Goal: Task Accomplishment & Management: Use online tool/utility

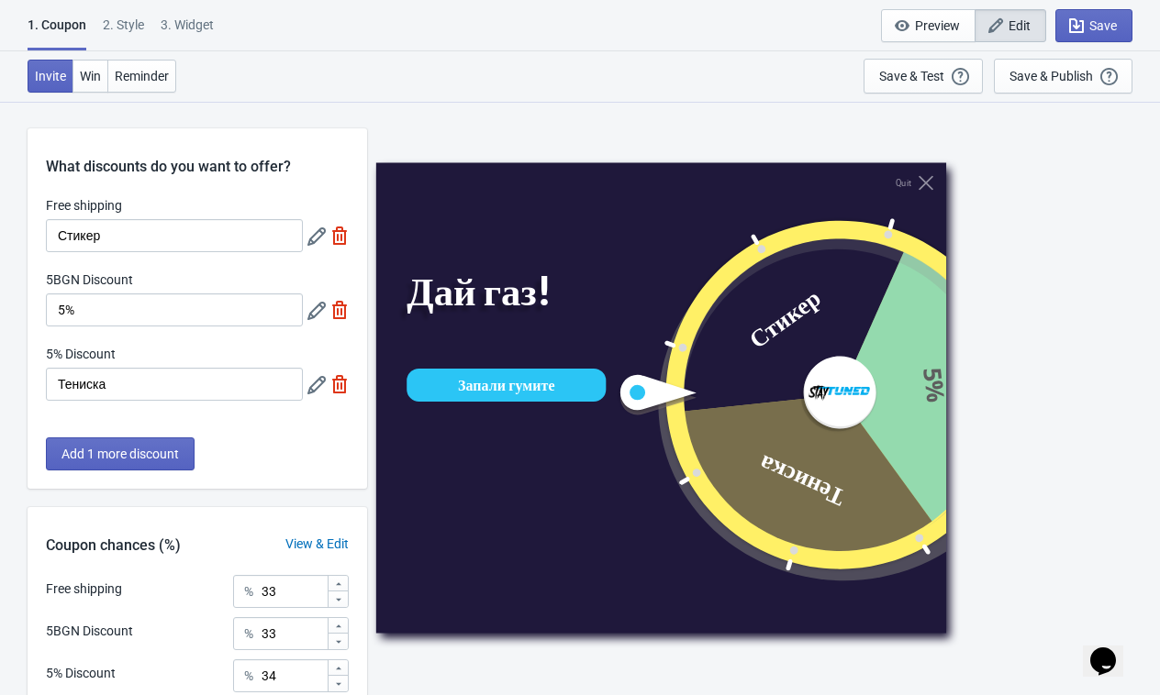
click at [192, 31] on div "3. Widget" at bounding box center [187, 32] width 53 height 32
select select "specificURL"
select select "once"
select select "1"
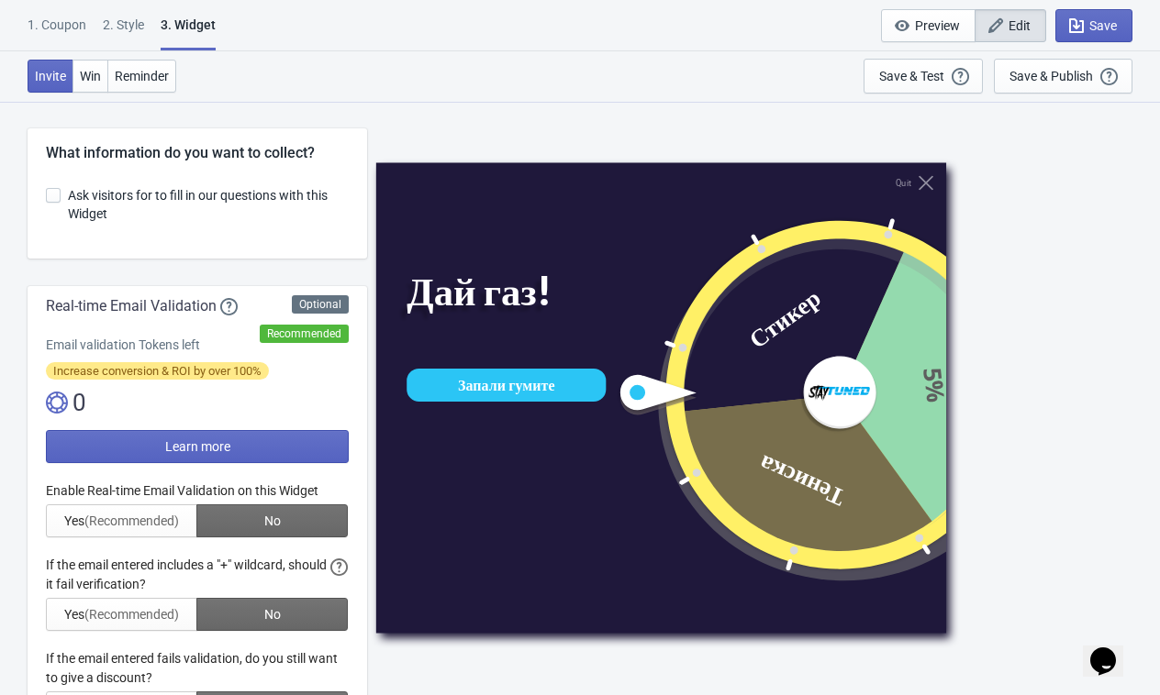
click at [116, 29] on div "2 . Style" at bounding box center [123, 32] width 41 height 32
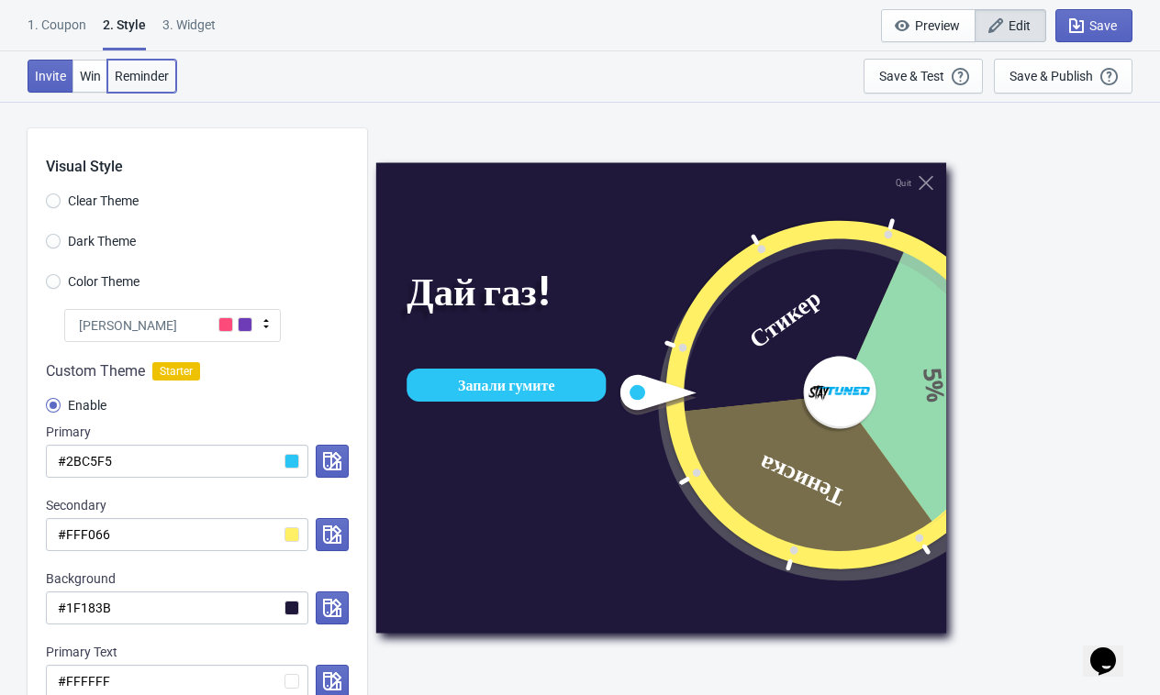
click at [125, 72] on span "Reminder" at bounding box center [142, 76] width 54 height 15
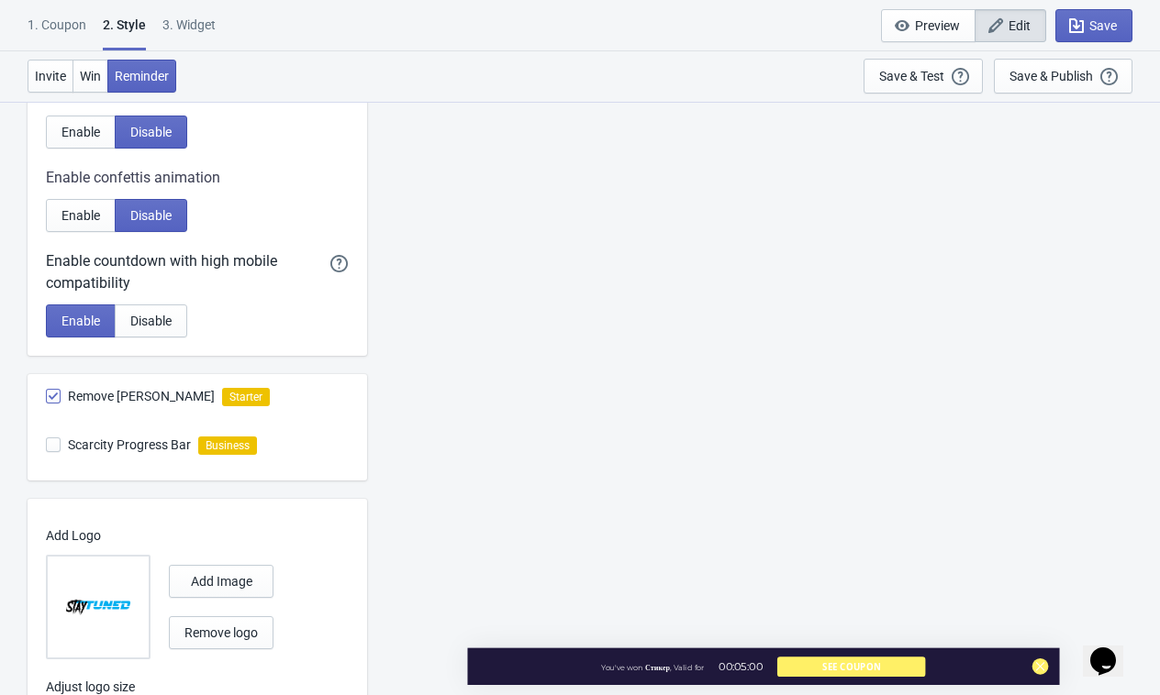
scroll to position [886, 0]
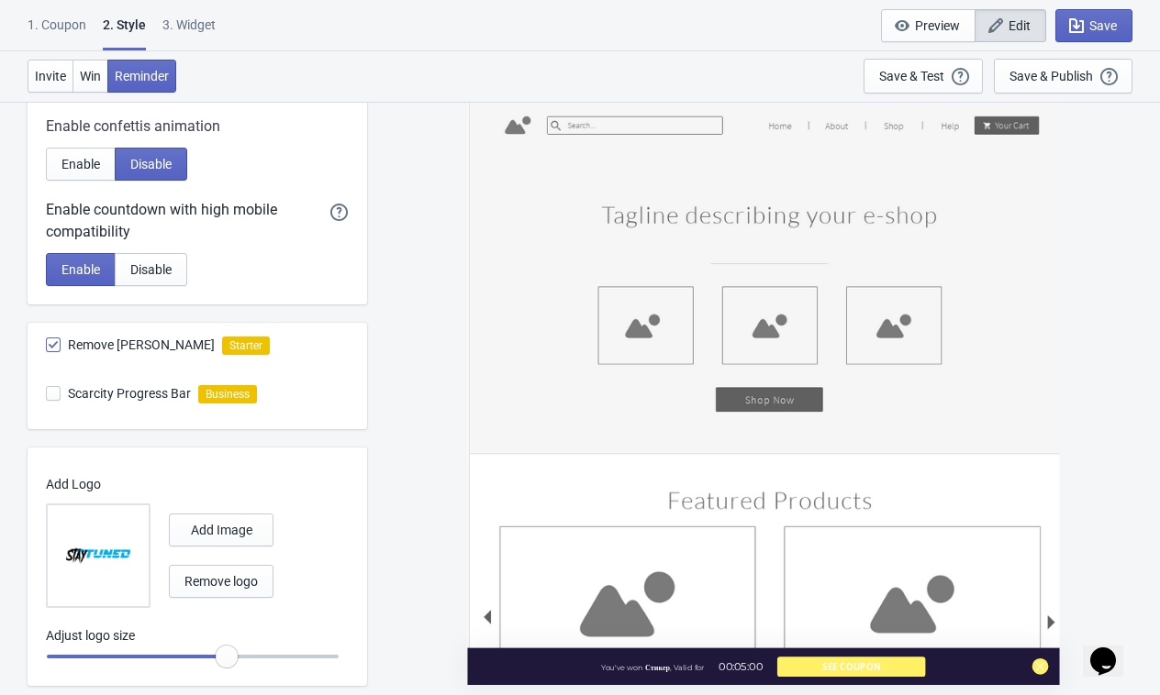
click at [1105, 648] on icon "Chat widget" at bounding box center [1103, 662] width 26 height 28
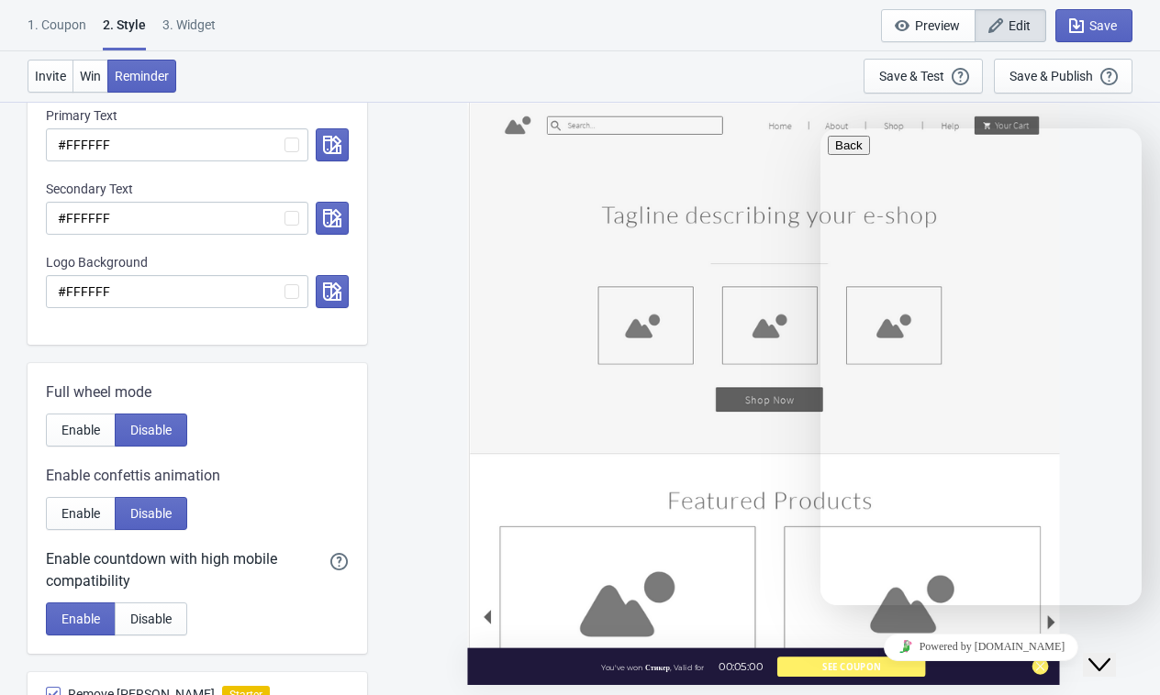
scroll to position [526, 0]
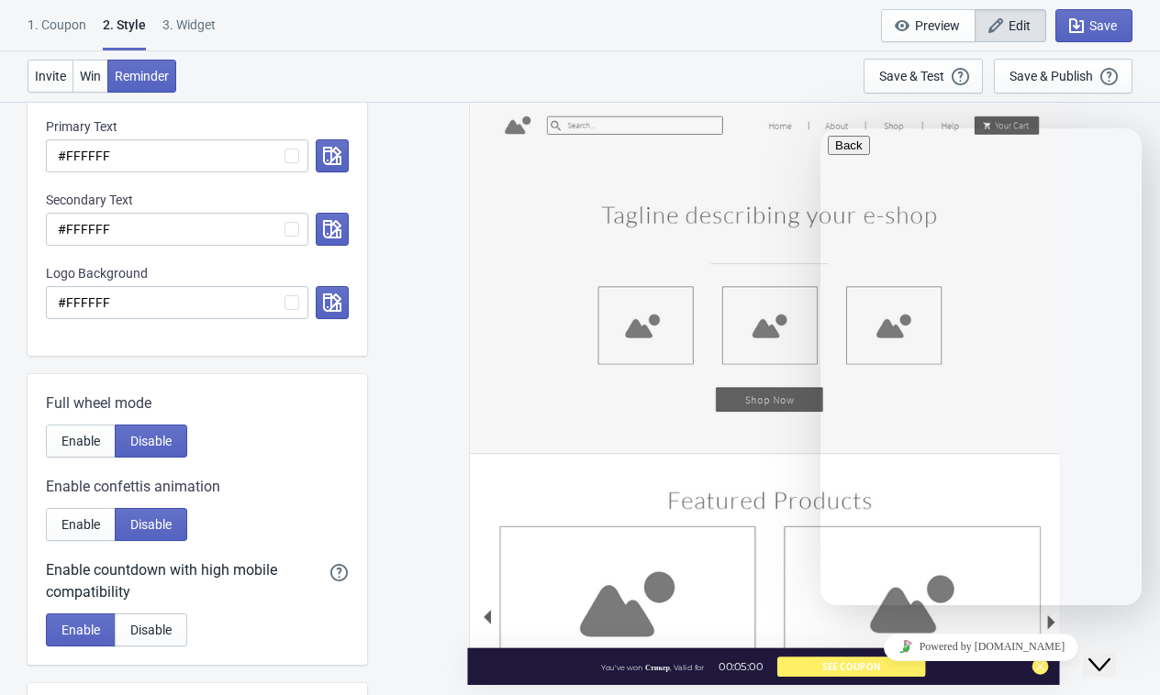
click at [925, 127] on div "You've won Стикер , Valid for 00:05:00 See Coupon" at bounding box center [763, 393] width 592 height 584
click at [928, 136] on div at bounding box center [980, 136] width 306 height 0
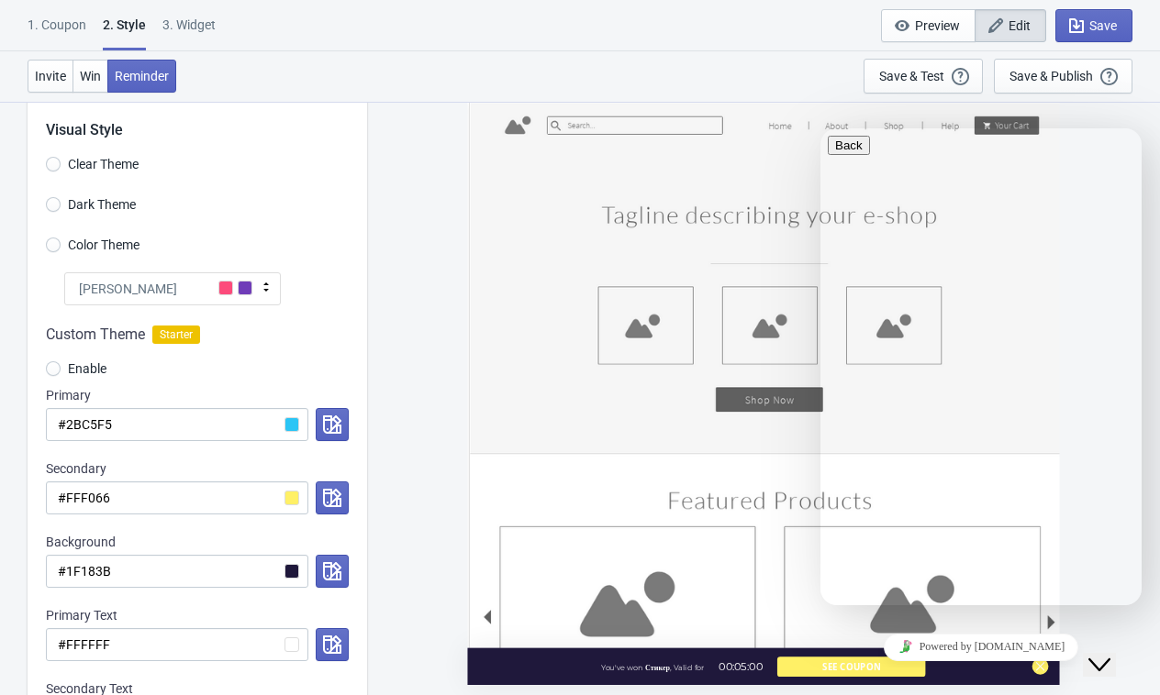
scroll to position [0, 0]
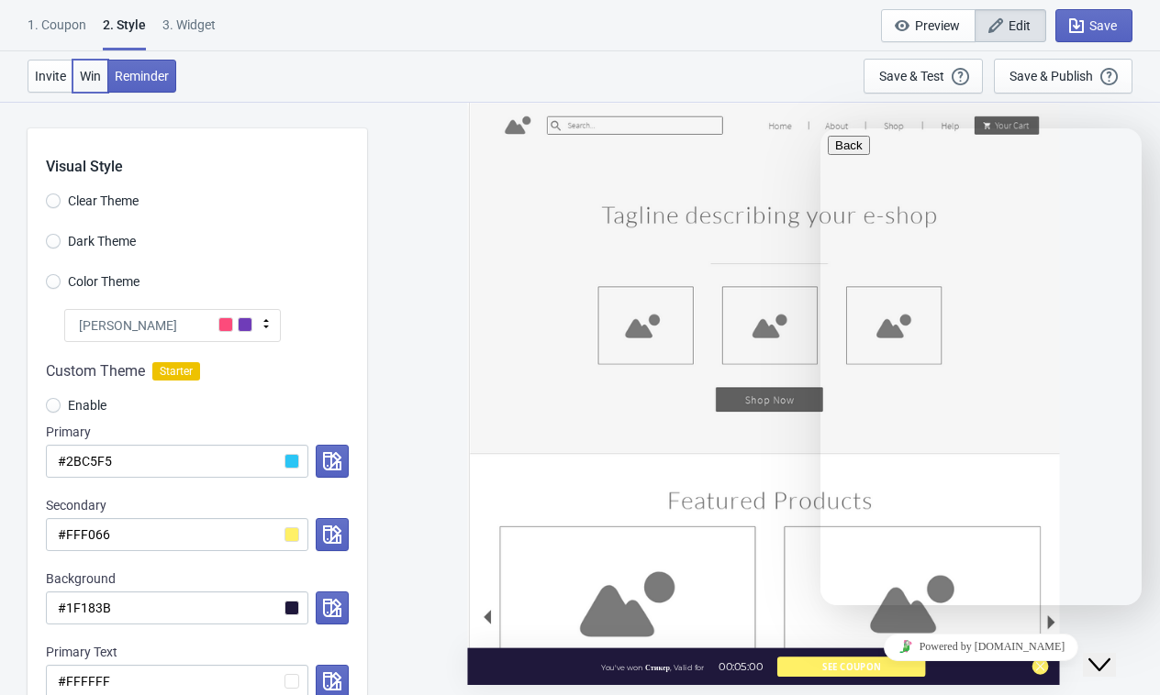
click at [97, 87] on button "Win" at bounding box center [90, 76] width 36 height 33
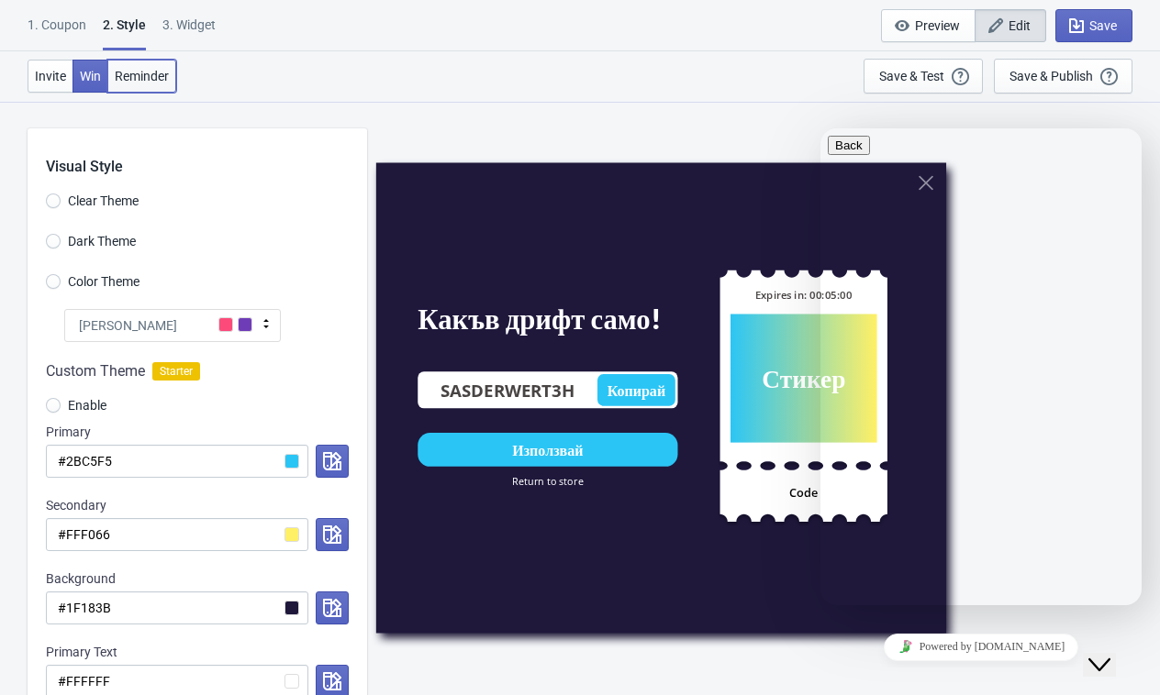
click at [139, 83] on button "Reminder" at bounding box center [141, 76] width 69 height 33
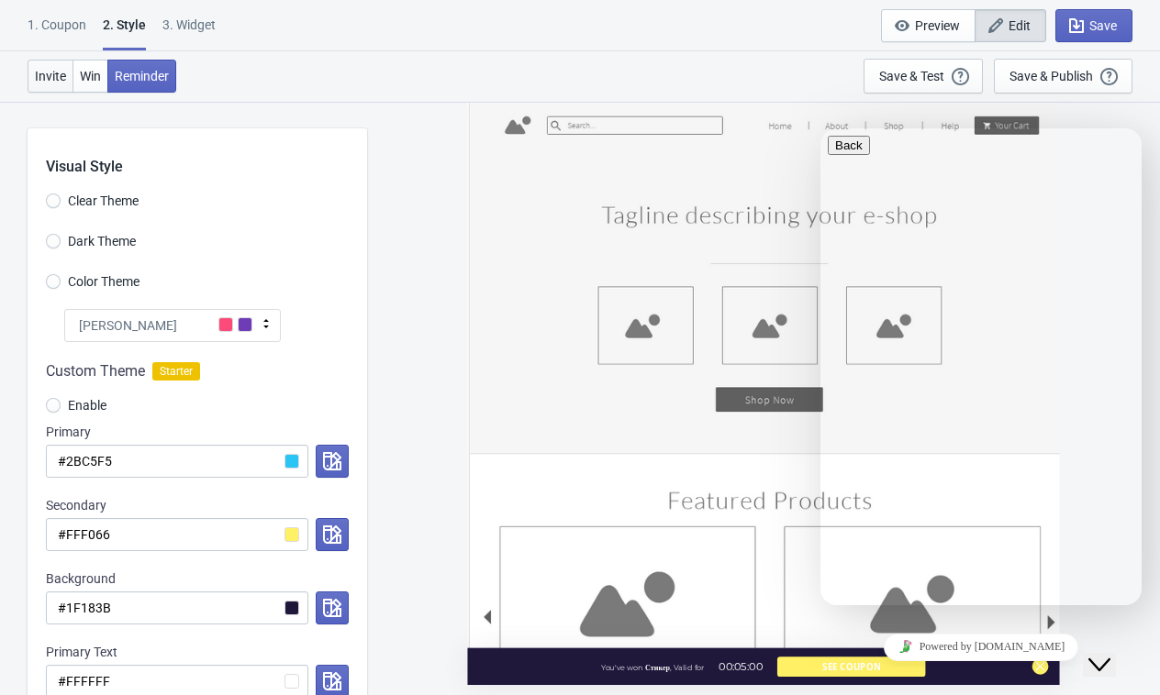
click at [51, 74] on span "Invite" at bounding box center [50, 76] width 31 height 15
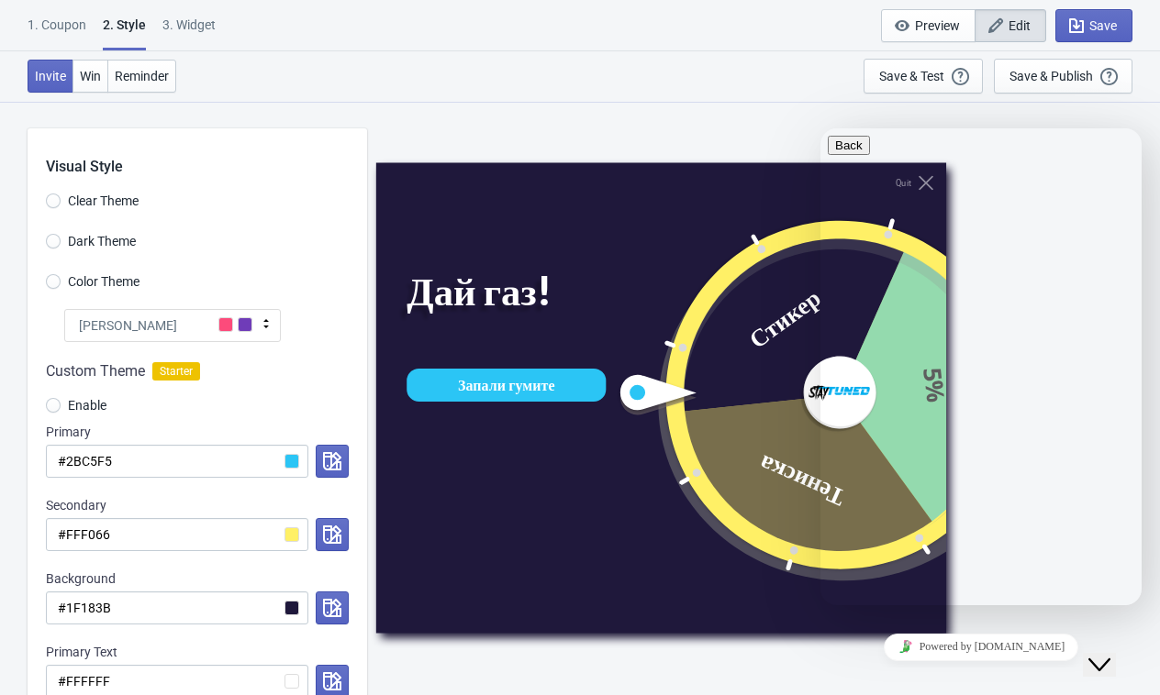
click at [725, 102] on div "Quit Дай газ! Запали гумите Стикер 5% Тениска" at bounding box center [763, 398] width 774 height 594
click at [1105, 136] on div at bounding box center [980, 136] width 306 height 0
click at [1107, 657] on icon "Close Chat This icon closes the chat window." at bounding box center [1099, 665] width 22 height 22
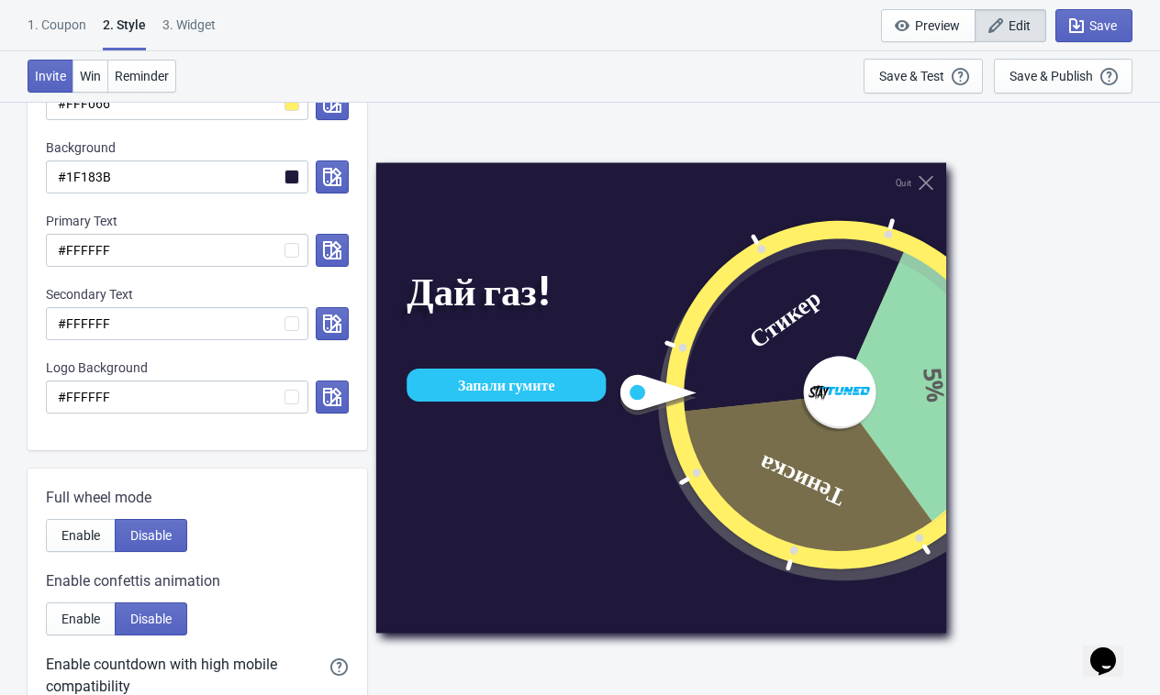
scroll to position [507, 0]
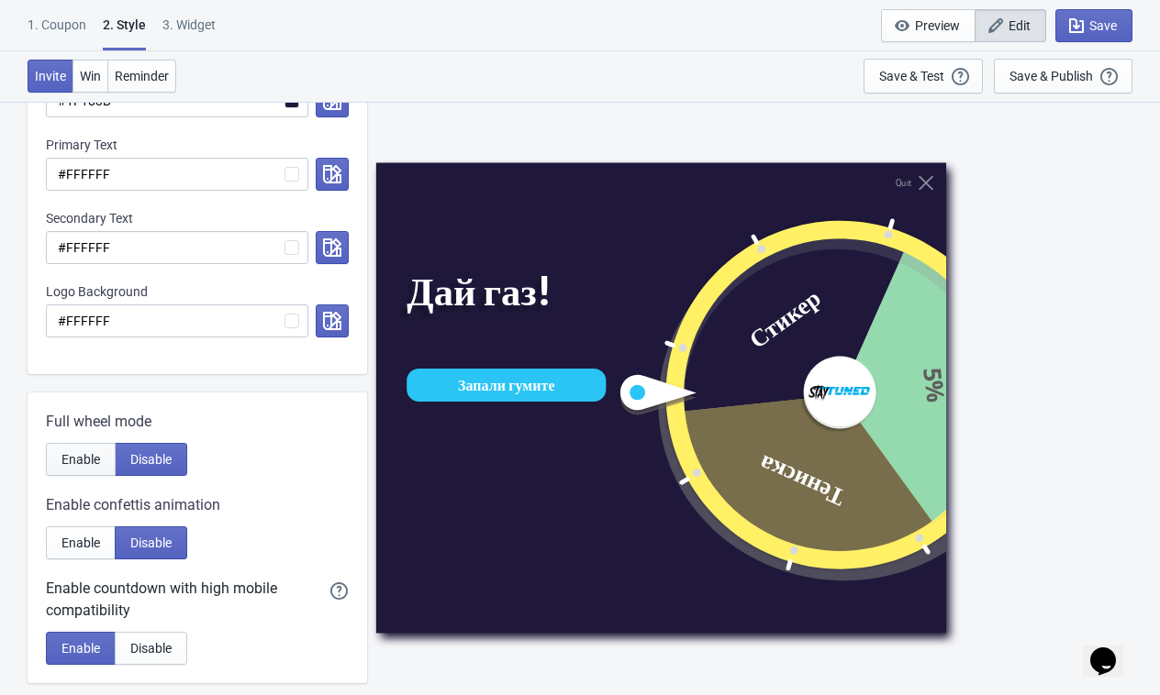
click at [91, 457] on span "Enable" at bounding box center [80, 459] width 39 height 15
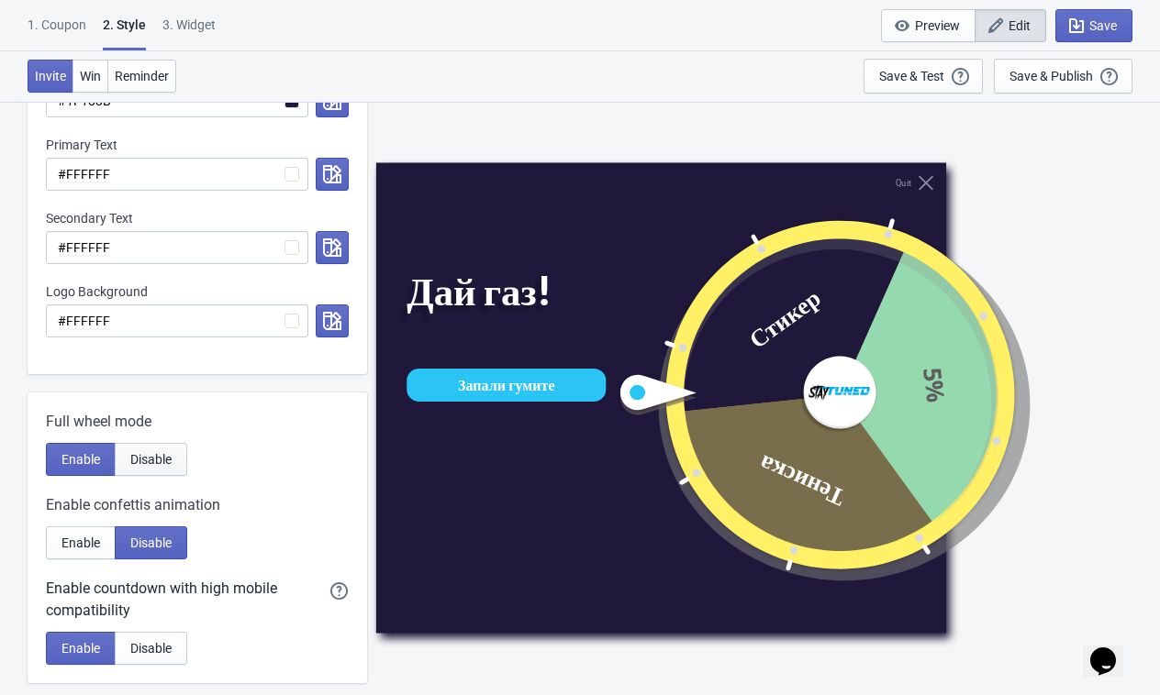
click at [138, 461] on span "Disable" at bounding box center [150, 459] width 41 height 15
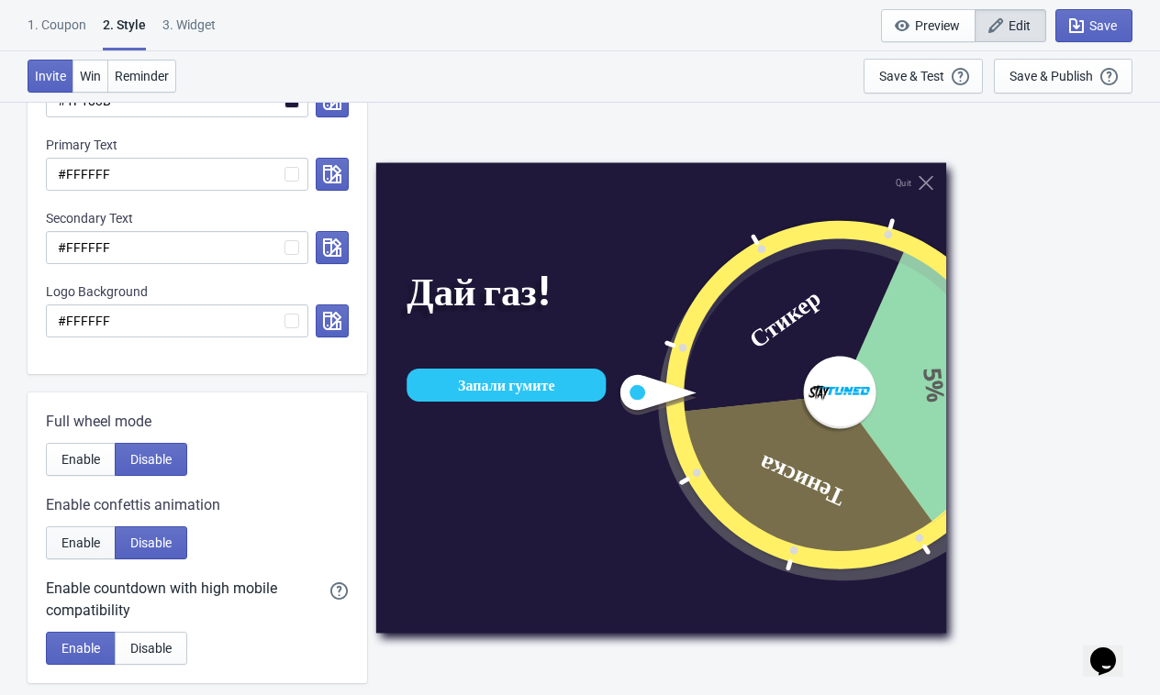
click at [67, 553] on button "Enable" at bounding box center [81, 543] width 70 height 33
click at [162, 547] on span "Disable" at bounding box center [150, 543] width 41 height 15
radio input "true"
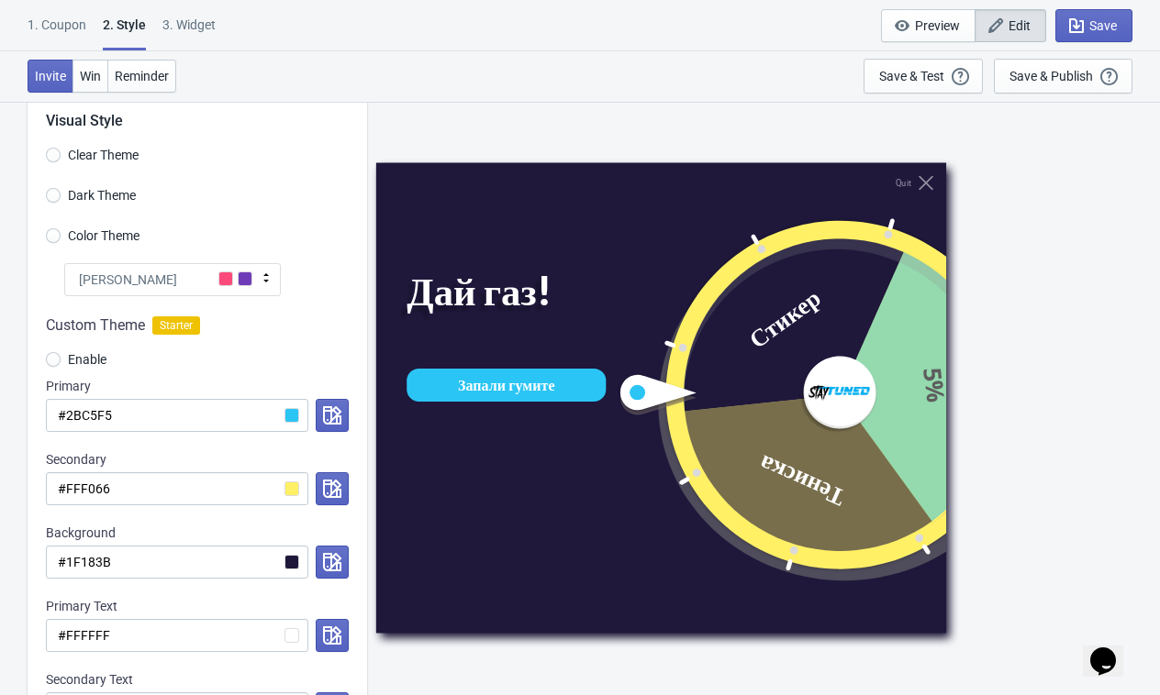
scroll to position [0, 0]
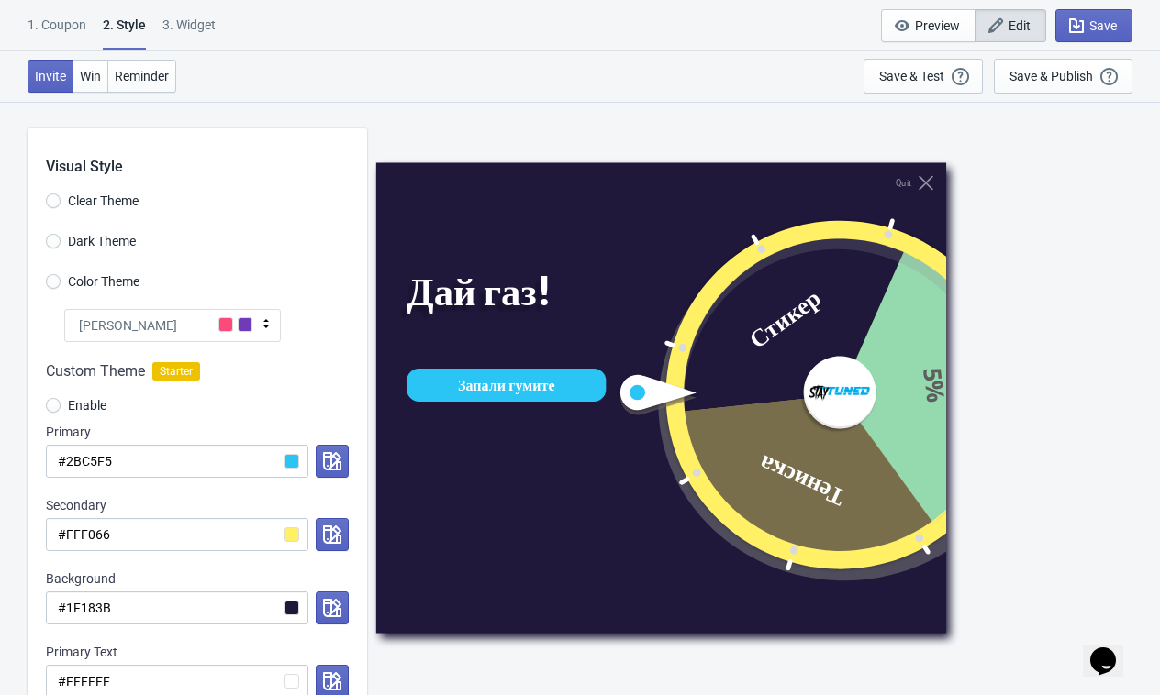
click at [64, 26] on div "1. Coupon" at bounding box center [57, 32] width 59 height 32
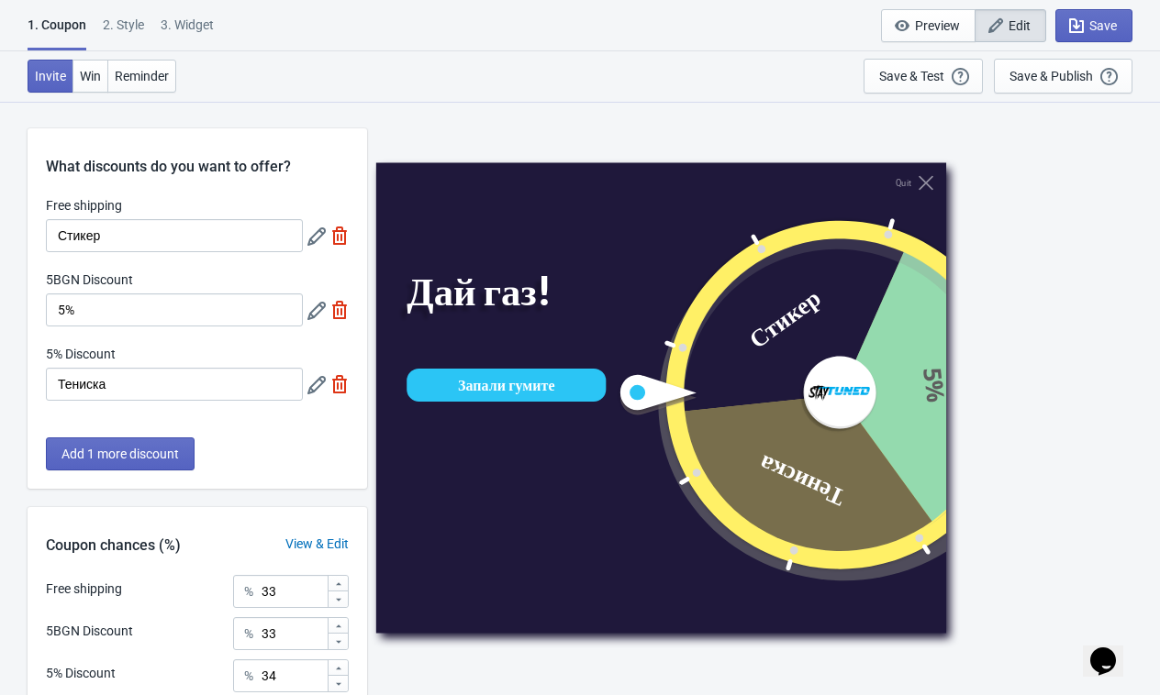
click at [132, 28] on div "2 . Style" at bounding box center [123, 32] width 41 height 32
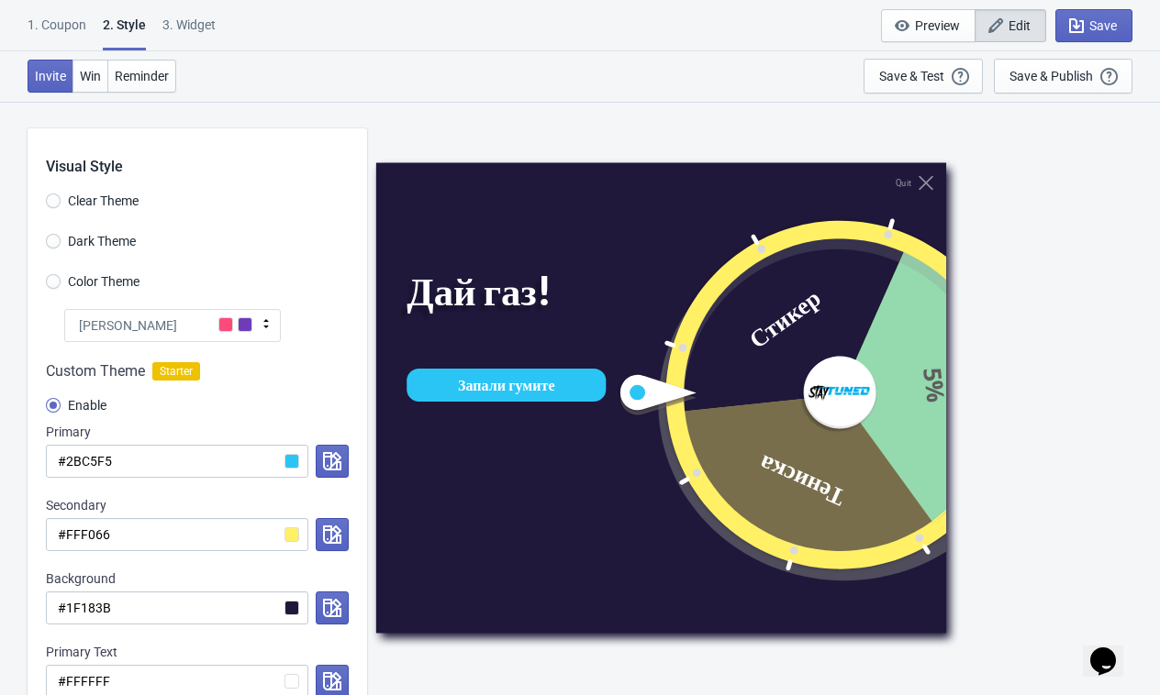
click at [185, 31] on div "3. Widget" at bounding box center [188, 32] width 53 height 32
select select "specificURL"
select select "once"
select select "1"
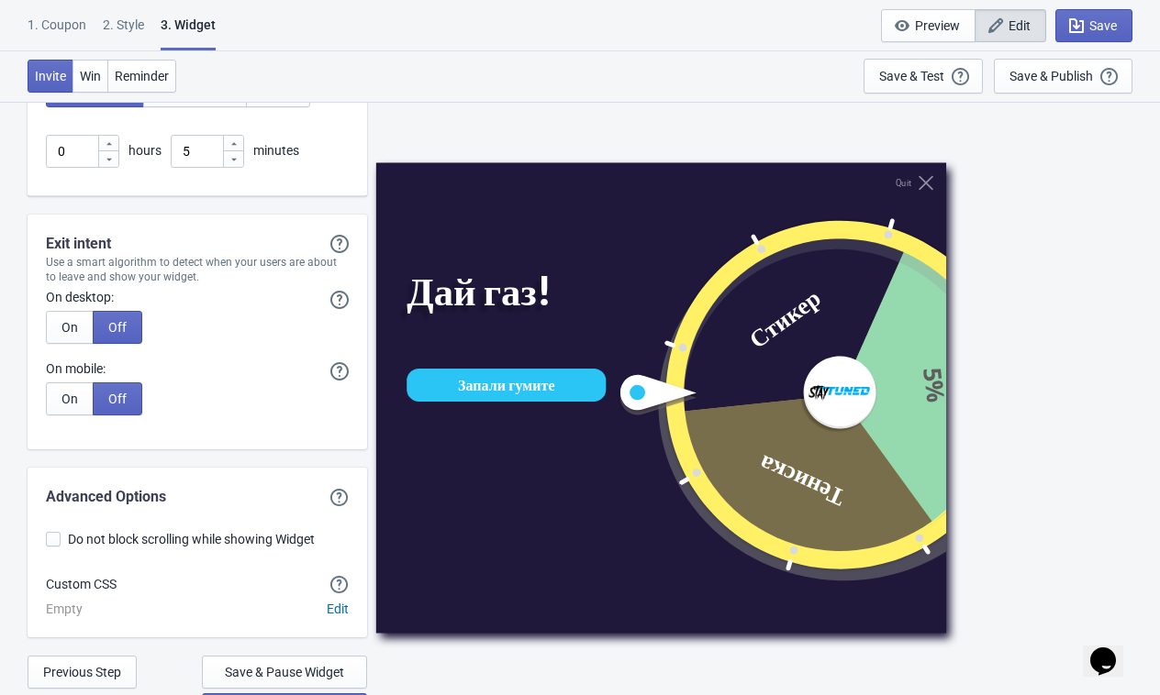
scroll to position [4816, 0]
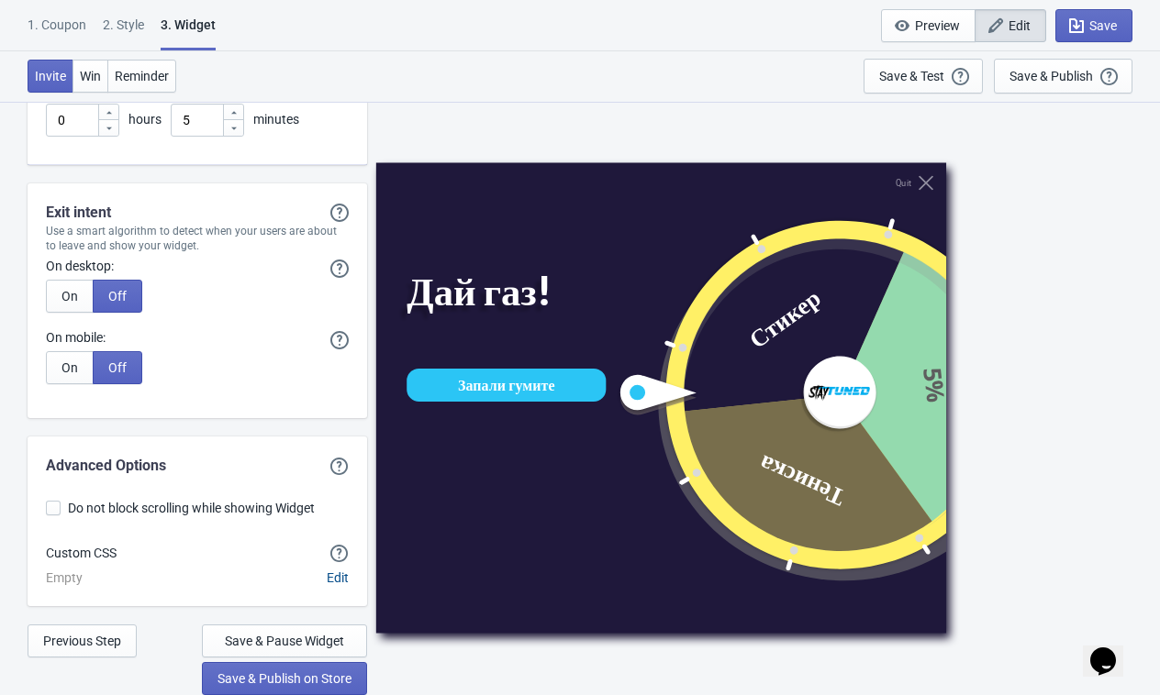
click at [349, 576] on button "Edit" at bounding box center [337, 577] width 37 height 33
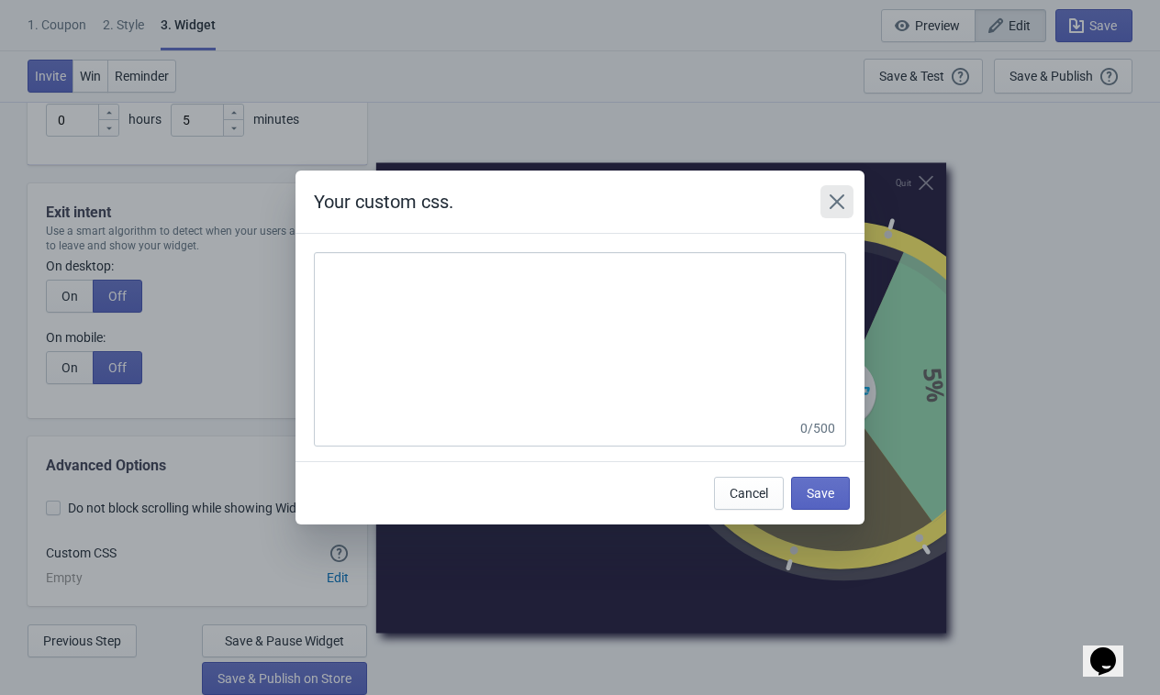
click at [831, 199] on icon "Close" at bounding box center [836, 202] width 18 height 18
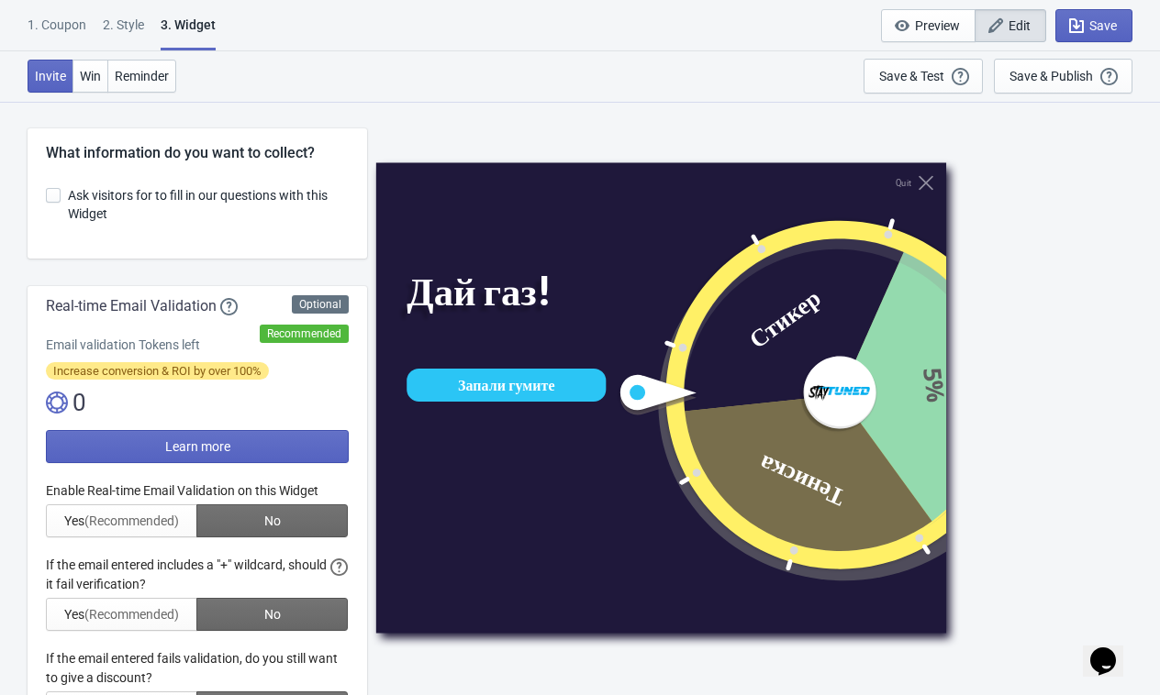
scroll to position [4816, 0]
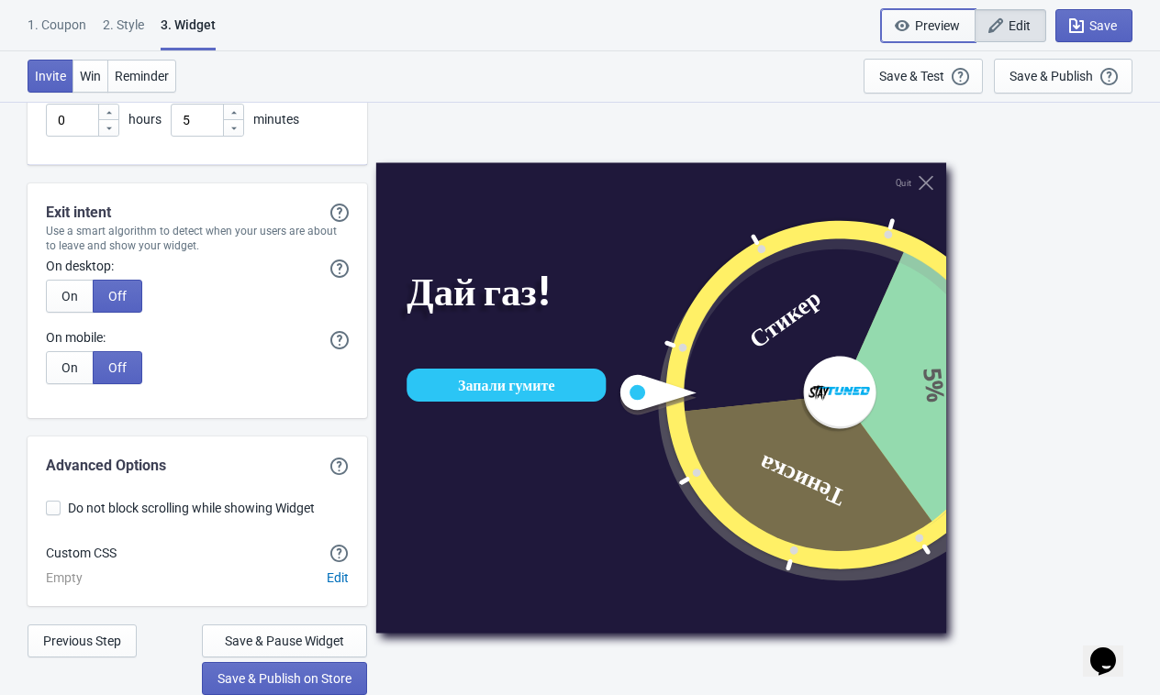
click at [963, 41] on button "Preview" at bounding box center [928, 25] width 94 height 33
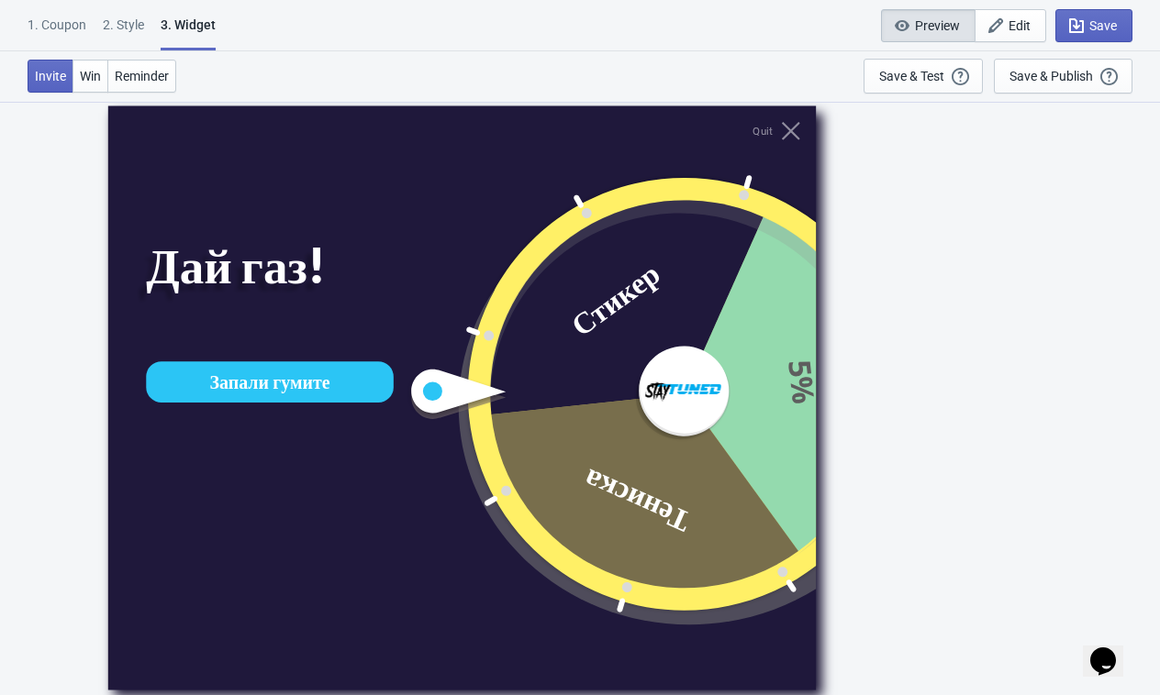
scroll to position [101, 0]
